Goal: Task Accomplishment & Management: Use online tool/utility

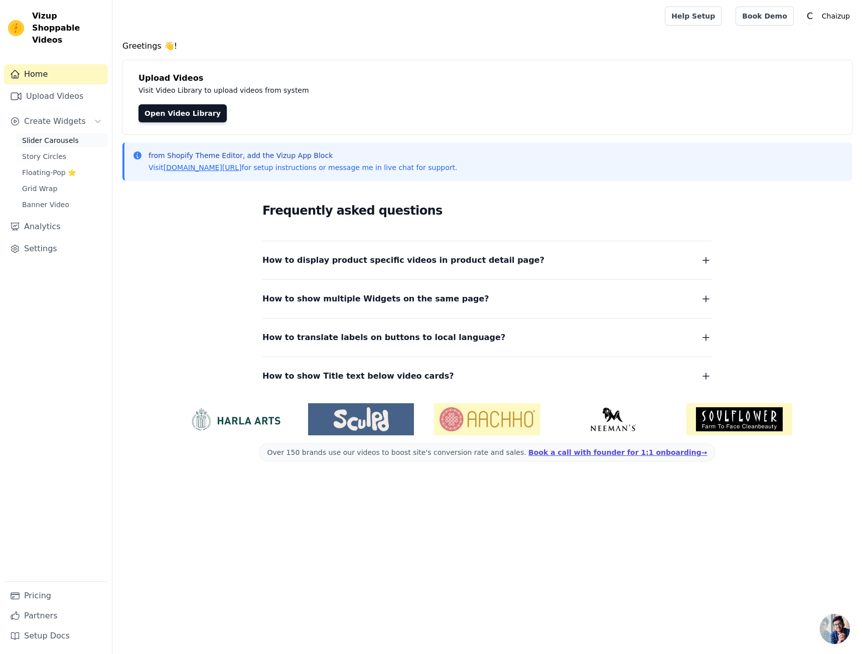
click at [49, 133] on link "Slider Carousels" at bounding box center [62, 140] width 92 height 14
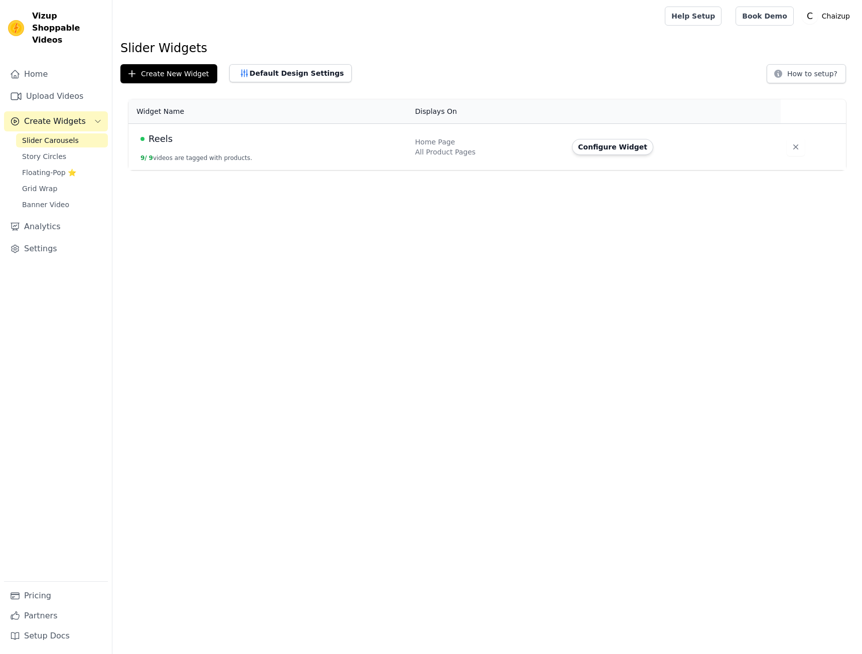
click at [373, 139] on div "Reels" at bounding box center [271, 139] width 262 height 14
click at [615, 139] on button "Configure Widget" at bounding box center [612, 147] width 81 height 16
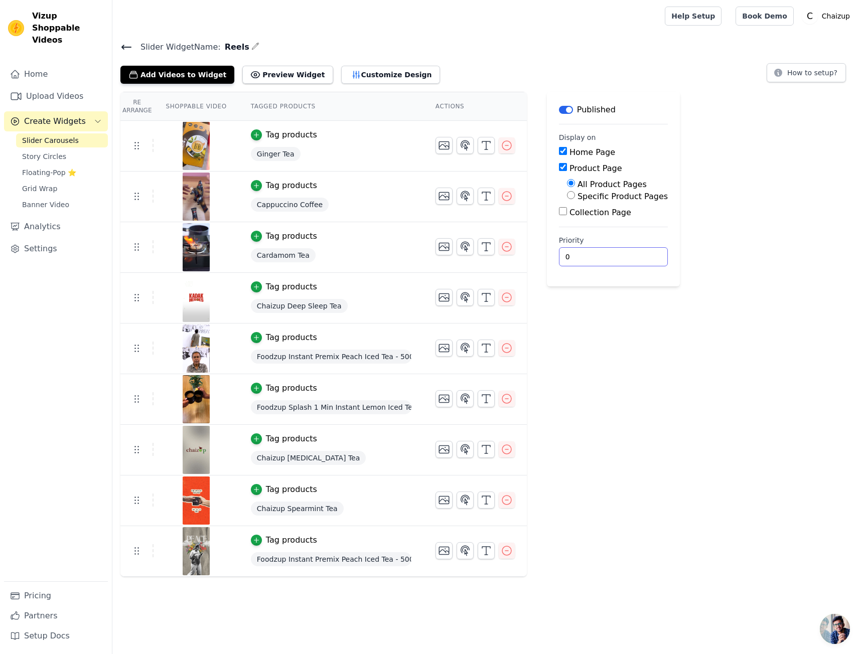
click at [605, 376] on div "Label Published Display on Home Page Product Page All Product Pages Specific Pr…" at bounding box center [613, 334] width 133 height 485
click at [501, 555] on icon "button" at bounding box center [507, 551] width 12 height 12
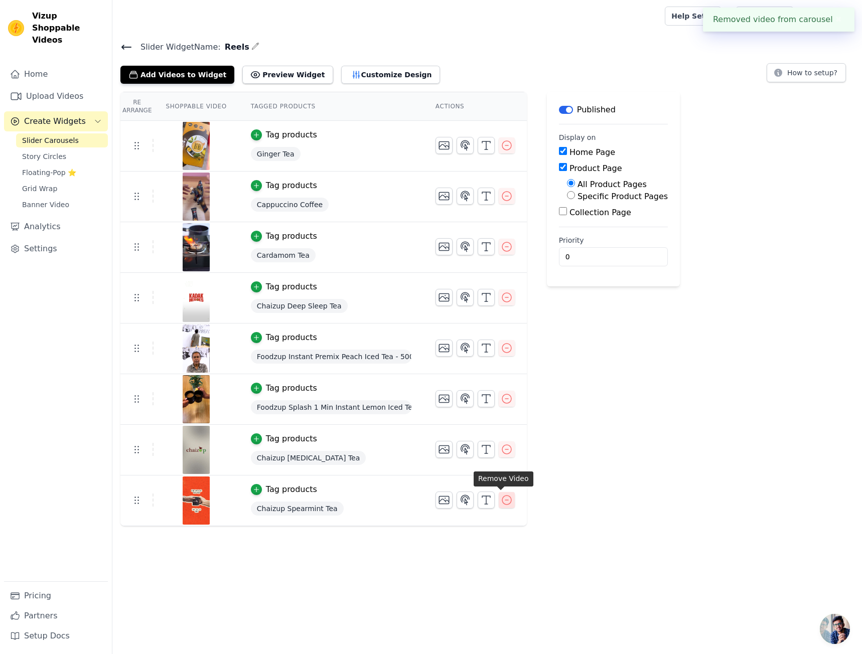
click at [501, 503] on icon "button" at bounding box center [507, 500] width 12 height 12
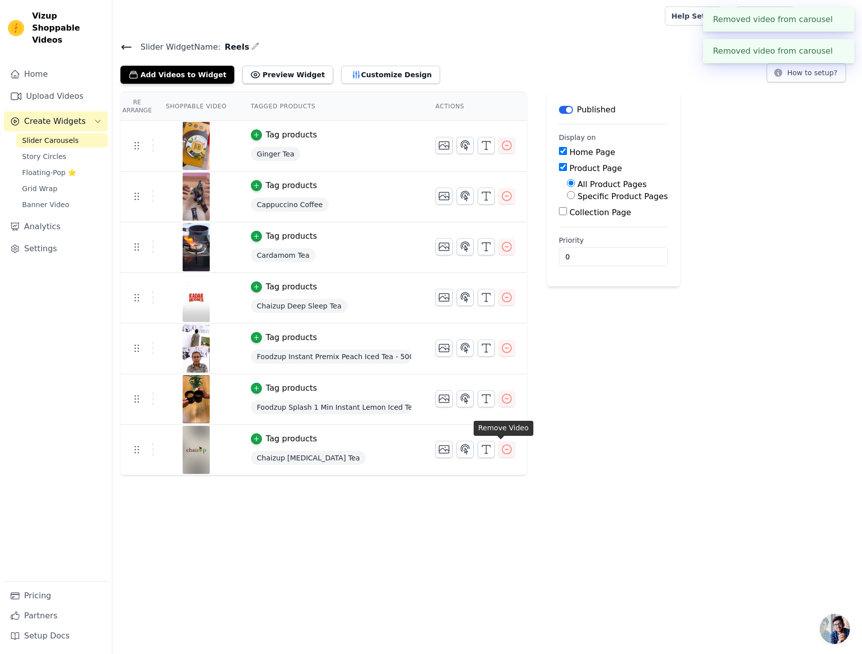
click at [193, 448] on img at bounding box center [196, 450] width 28 height 48
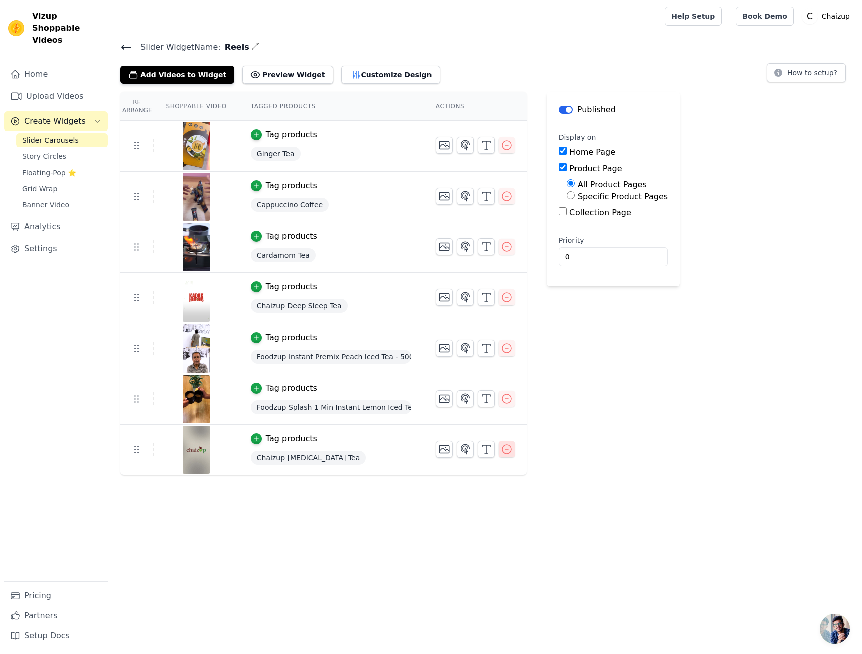
click at [502, 455] on button "button" at bounding box center [507, 449] width 16 height 16
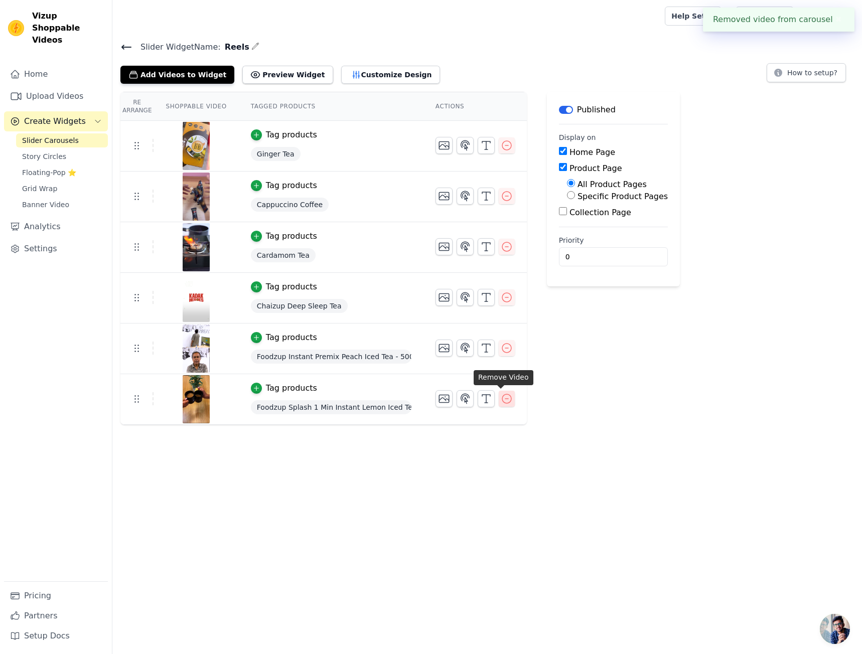
click at [501, 403] on icon "button" at bounding box center [507, 399] width 12 height 12
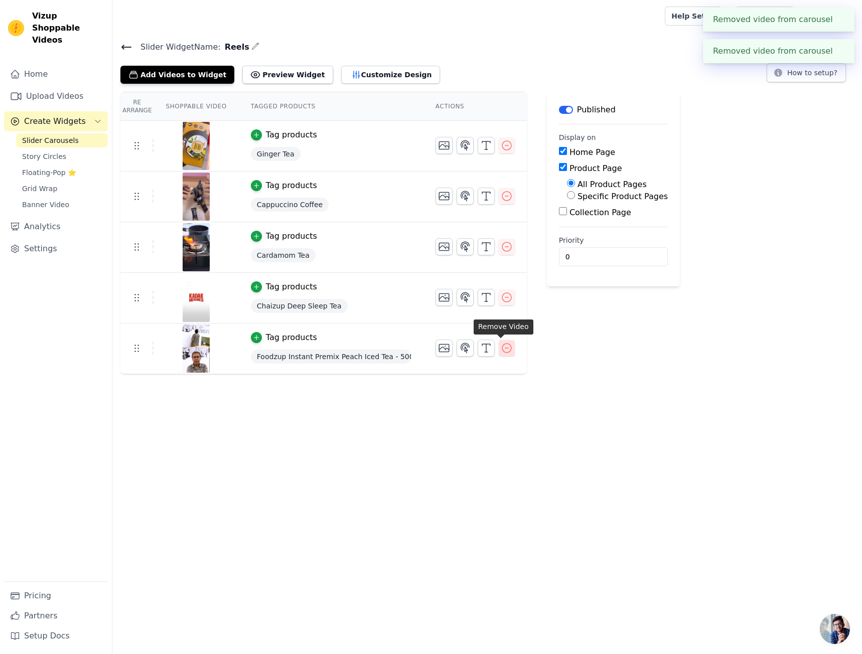
click at [501, 345] on icon "button" at bounding box center [507, 348] width 12 height 12
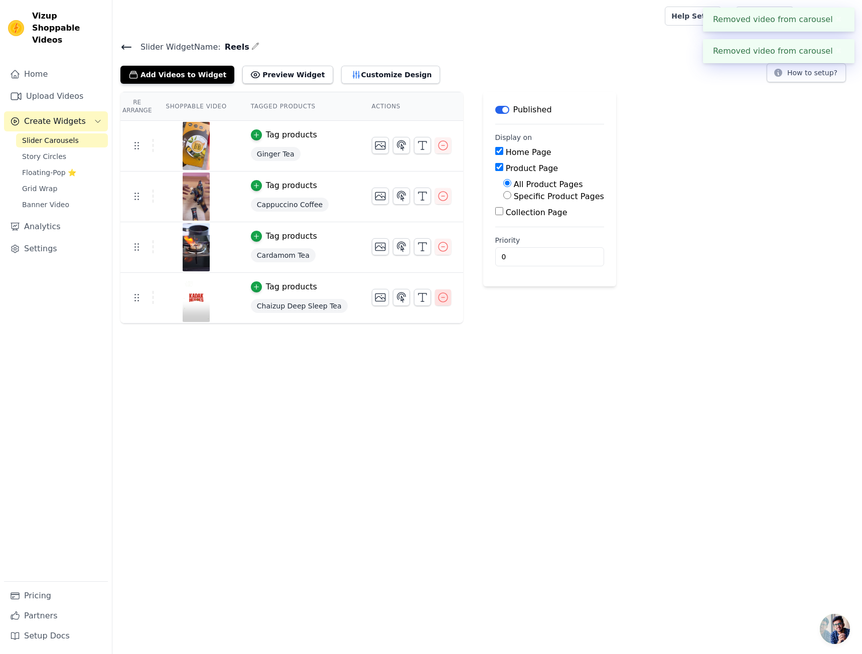
click at [437, 298] on icon "button" at bounding box center [443, 297] width 12 height 12
